Goal: Communication & Community: Participate in discussion

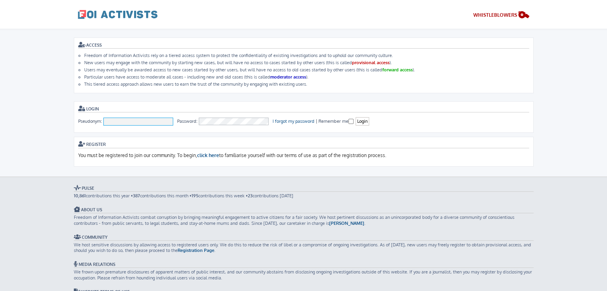
click at [146, 120] on input "Pseudonym:" at bounding box center [138, 122] width 70 height 8
type input "To [PERSON_NAME]"
click at [363, 122] on input "Login" at bounding box center [362, 121] width 14 height 8
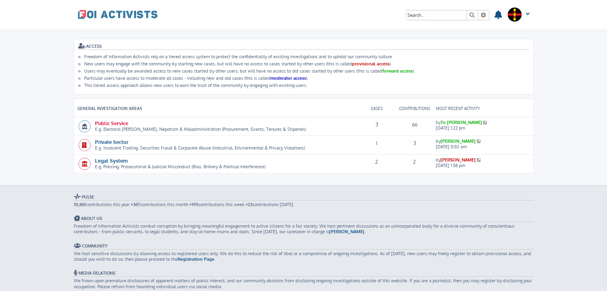
click at [118, 123] on link "Public Service" at bounding box center [111, 123] width 33 height 7
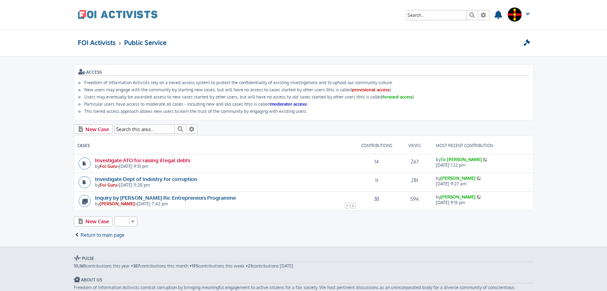
click at [151, 158] on link "Investigate ATO for raising illegal debts" at bounding box center [142, 160] width 95 height 7
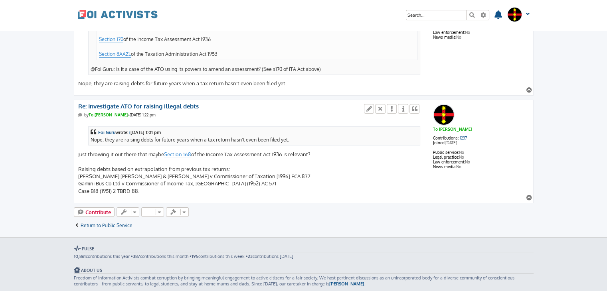
scroll to position [2668, 0]
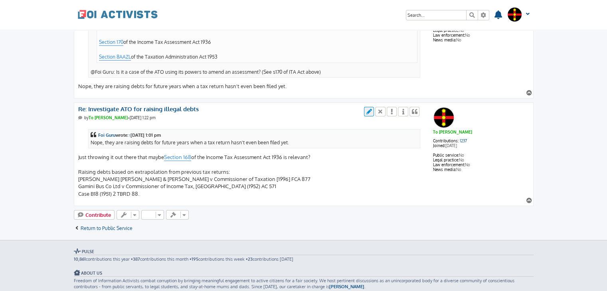
click at [371, 109] on icon at bounding box center [368, 112] width 7 height 6
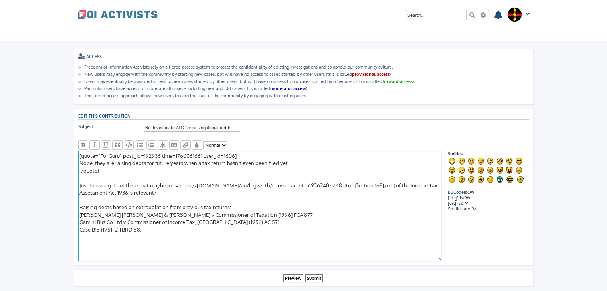
scroll to position [16, 0]
click at [143, 232] on textarea "[quote="Foi Guru" post_id=192936 time=1760061661 user_id=1606] Nope, they are r…" at bounding box center [259, 206] width 363 height 110
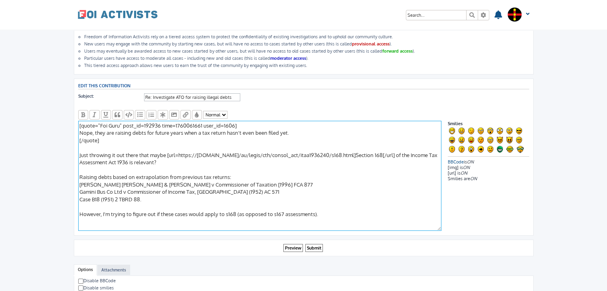
scroll to position [41, 0]
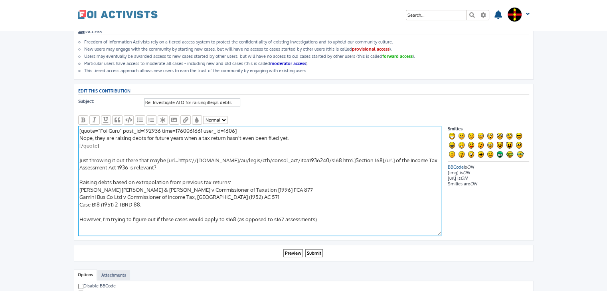
click at [207, 217] on textarea "[quote="Foi Guru" post_id=192936 time=1760061661 user_id=1606] Nope, they are r…" at bounding box center [259, 181] width 363 height 110
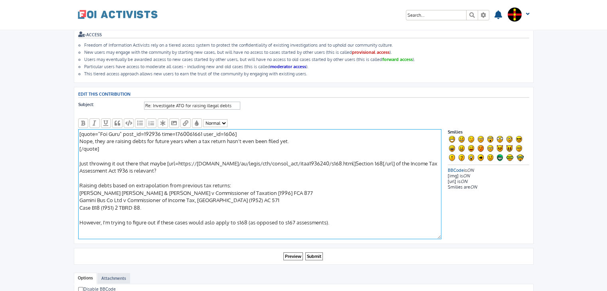
click at [240, 220] on textarea "[quote="Foi Guru" post_id=192936 time=1760061661 user_id=1606] Nope, they are r…" at bounding box center [259, 184] width 363 height 110
click at [287, 219] on textarea "[quote="Foi Guru" post_id=192936 time=1760061661 user_id=1606] Nope, they are r…" at bounding box center [259, 184] width 363 height 110
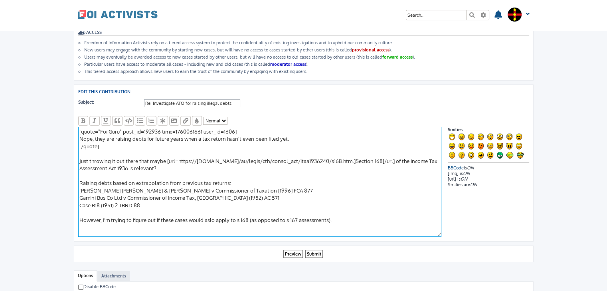
scroll to position [38, 0]
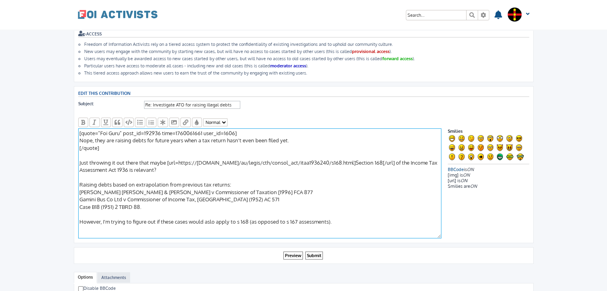
click at [158, 160] on textarea "[quote="Foi Guru" post_id=192936 time=1760061661 user_id=1606] Nope, they are r…" at bounding box center [259, 183] width 363 height 110
click at [131, 165] on textarea "[quote="Foi Guru" post_id=192936 time=1760061661 user_id=1606] Nope, they are r…" at bounding box center [259, 183] width 363 height 110
click at [190, 163] on textarea "[quote="Foi Guru" post_id=192936 time=1760061661 user_id=1606] Nope, they are r…" at bounding box center [259, 183] width 363 height 110
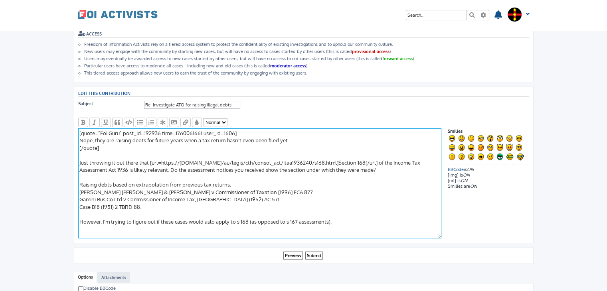
scroll to position [41, 0]
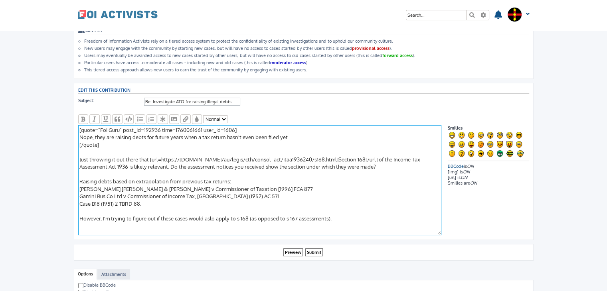
click at [272, 164] on textarea "[quote="Foi Guru" post_id=192936 time=1760061661 user_id=1606] Nope, they are r…" at bounding box center [259, 180] width 363 height 110
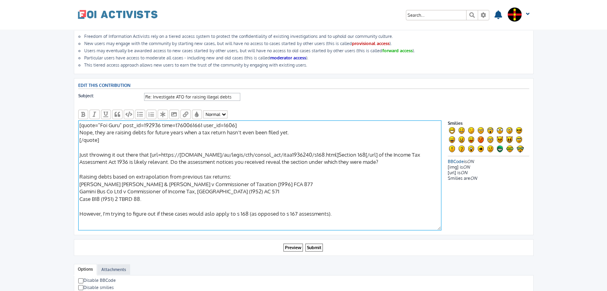
scroll to position [46, 0]
click at [290, 175] on textarea "[quote="Foi Guru" post_id=192936 time=1760061661 user_id=1606] Nope, they are r…" at bounding box center [259, 175] width 363 height 110
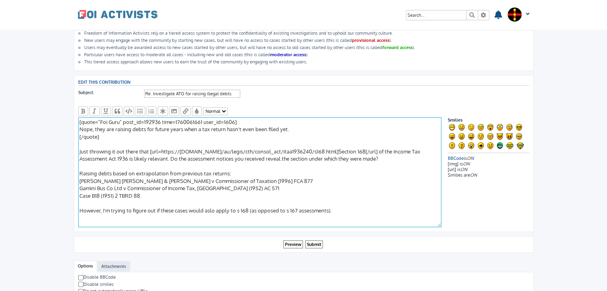
drag, startPoint x: 82, startPoint y: 171, endPoint x: 99, endPoint y: 172, distance: 17.2
click at [99, 172] on textarea "[quote="Foi Guru" post_id=192936 time=1760061661 user_id=1606] Nope, they are r…" at bounding box center [259, 172] width 363 height 110
click at [81, 169] on textarea "[quote="Foi Guru" post_id=192936 time=1760061661 user_id=1606] Nope, they are r…" at bounding box center [259, 172] width 363 height 110
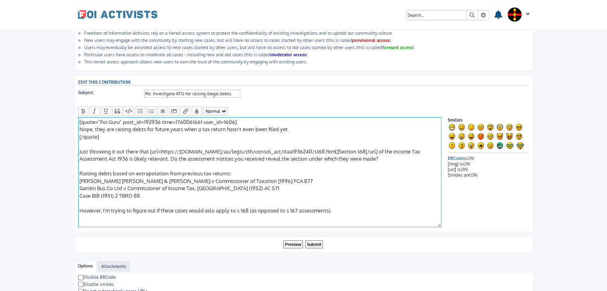
drag, startPoint x: 132, startPoint y: 170, endPoint x: 78, endPoint y: 172, distance: 54.3
click at [78, 172] on textarea "[quote="Foi Guru" post_id=192936 time=1760061661 user_id=1606] Nope, they are r…" at bounding box center [259, 172] width 363 height 110
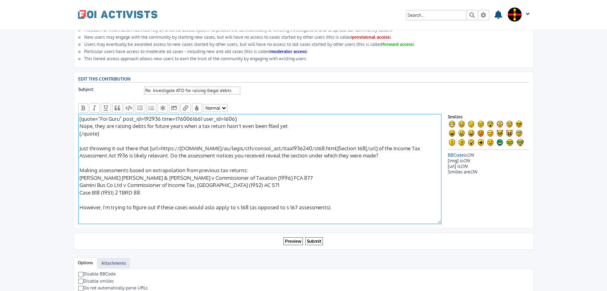
click at [181, 191] on textarea "[quote="Foi Guru" post_id=192936 time=1760061661 user_id=1606] Nope, they are r…" at bounding box center [259, 169] width 363 height 110
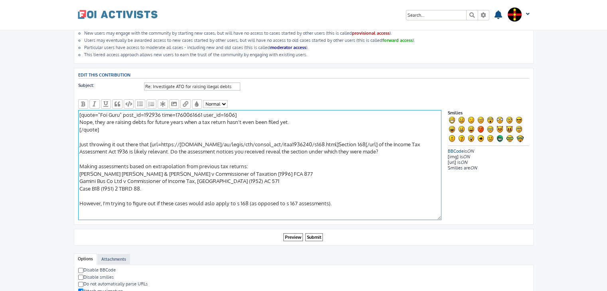
scroll to position [60, 0]
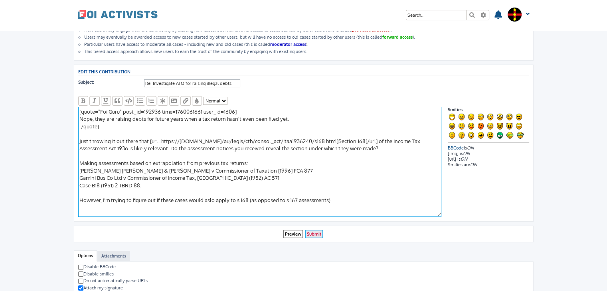
type textarea "[quote="Foi Guru" post_id=192936 time=1760061661 user_id=1606] Nope, they are r…"
click at [317, 230] on input "Submit" at bounding box center [314, 234] width 18 height 8
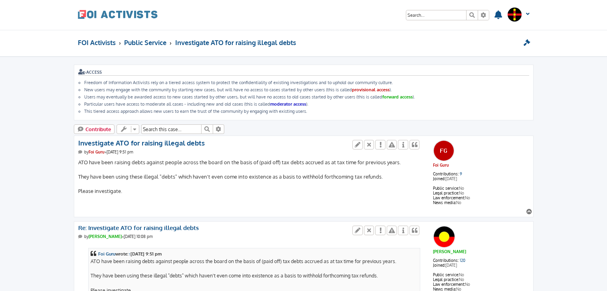
scroll to position [2668, 0]
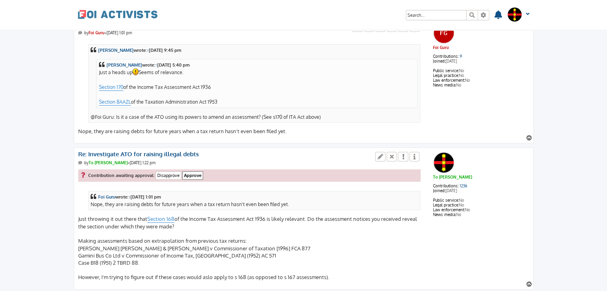
scroll to position [2619, 0]
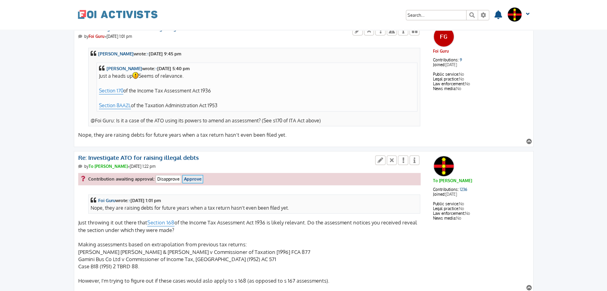
click at [199, 175] on input "Approve" at bounding box center [192, 179] width 21 height 8
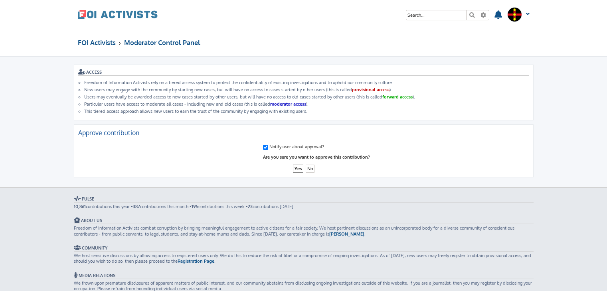
scroll to position [39, 0]
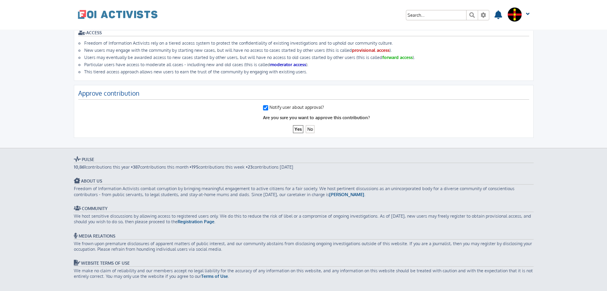
click at [262, 107] on dl "Notify user about approval?" at bounding box center [303, 108] width 451 height 10
click at [264, 106] on input "Notify user about approval?" at bounding box center [265, 107] width 5 height 5
checkbox input "false"
click at [299, 128] on input "Yes" at bounding box center [298, 129] width 10 height 8
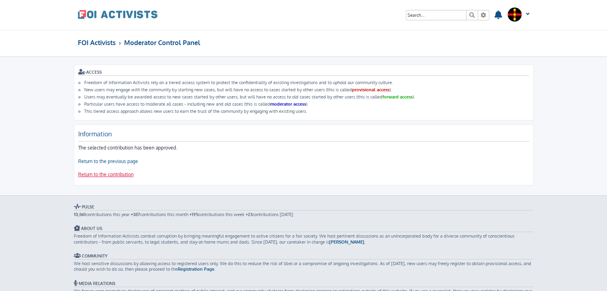
click at [118, 174] on link "Return to the contribution" at bounding box center [105, 175] width 55 height 7
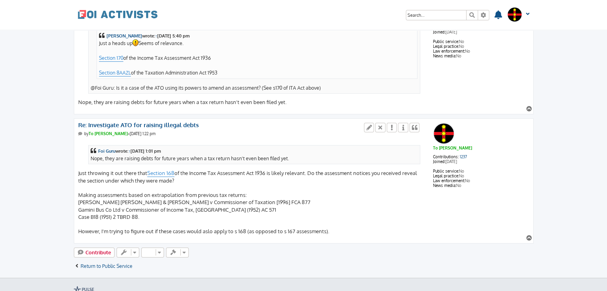
scroll to position [2652, 0]
click at [368, 125] on icon at bounding box center [368, 128] width 7 height 6
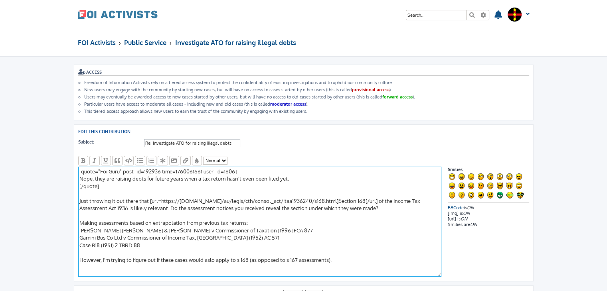
drag, startPoint x: 148, startPoint y: 198, endPoint x: 61, endPoint y: 201, distance: 87.8
click at [415, 198] on textarea "[quote="Foi Guru" post_id=192936 time=1760061661 user_id=1606] Nope, they are r…" at bounding box center [259, 222] width 363 height 110
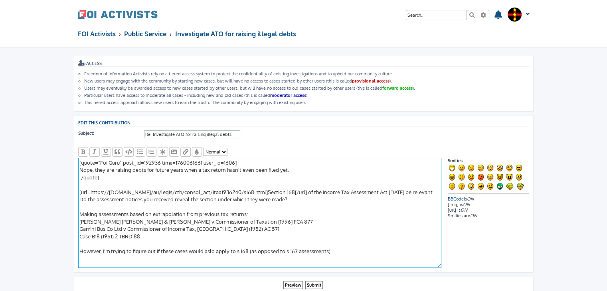
click at [311, 215] on textarea "[quote="Foi Guru" post_id=192936 time=1760061661 user_id=1606] Nope, they are r…" at bounding box center [259, 213] width 363 height 110
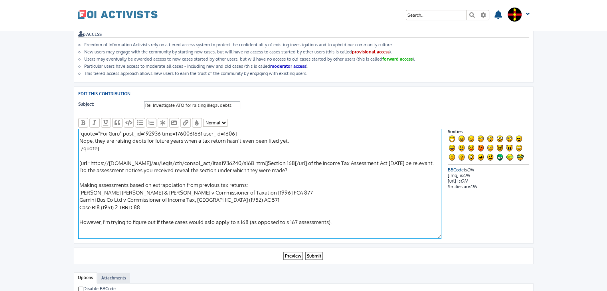
scroll to position [45, 0]
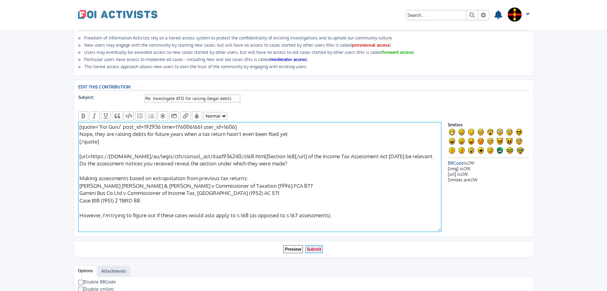
type textarea "[quote="Foi Guru" post_id=192936 time=1760061661 user_id=1606] Nope, they are r…"
click at [312, 246] on input "Submit" at bounding box center [314, 249] width 18 height 8
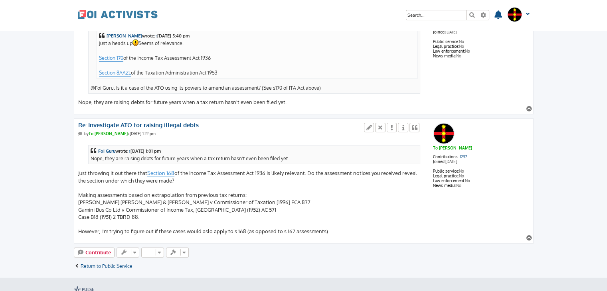
scroll to position [2754, 0]
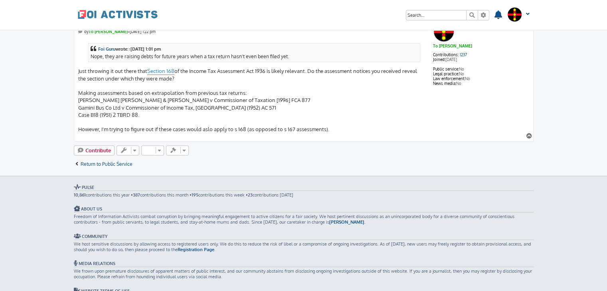
click at [191, 77] on div "Foi Guru wrote: ↑ Fri Oct 10, 2025 1:01 pm Nope, they are raising debts for fut…" at bounding box center [249, 85] width 343 height 95
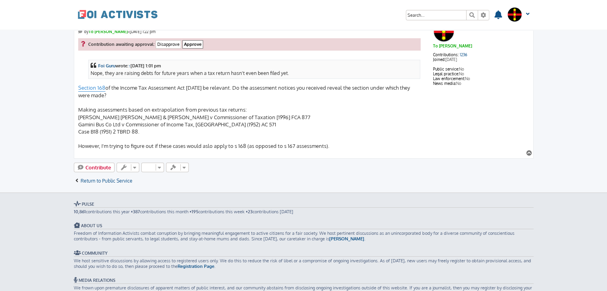
scroll to position [2711, 0]
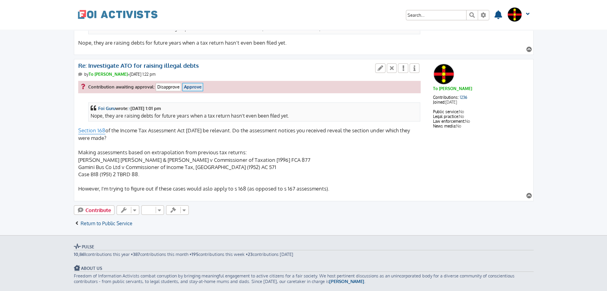
click at [197, 83] on input "Approve" at bounding box center [192, 87] width 21 height 8
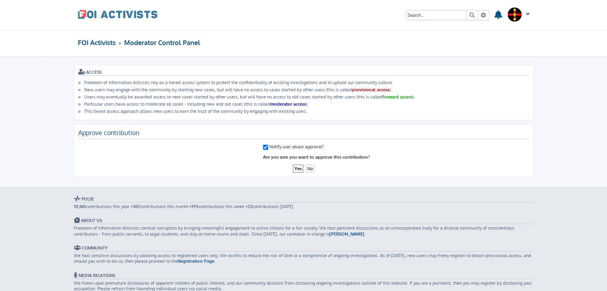
click at [263, 145] on input "Notify user about approval?" at bounding box center [265, 147] width 5 height 5
checkbox input "false"
click at [301, 168] on input "Yes" at bounding box center [298, 169] width 10 height 8
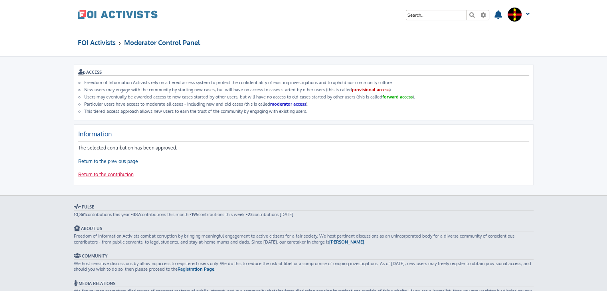
click at [117, 174] on link "Return to the contribution" at bounding box center [105, 175] width 55 height 7
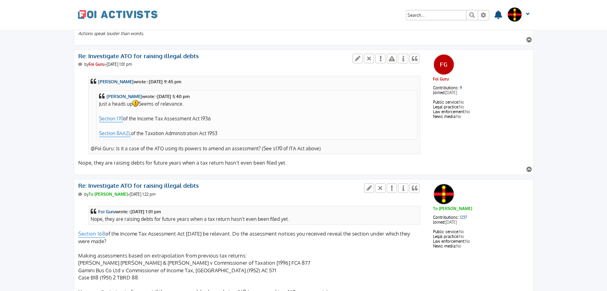
scroll to position [2599, 0]
